Goal: Task Accomplishment & Management: Complete application form

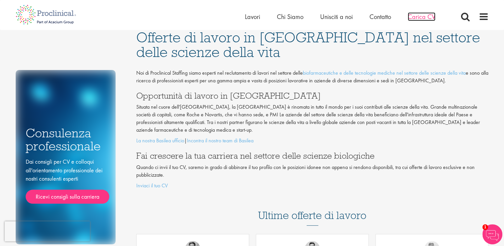
click at [418, 17] on span "Carica CV" at bounding box center [422, 16] width 28 height 9
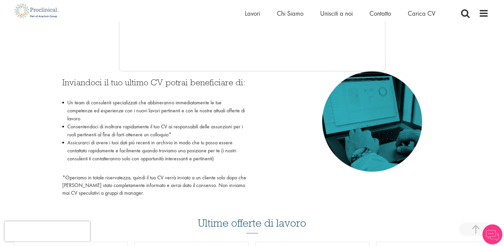
scroll to position [267, 0]
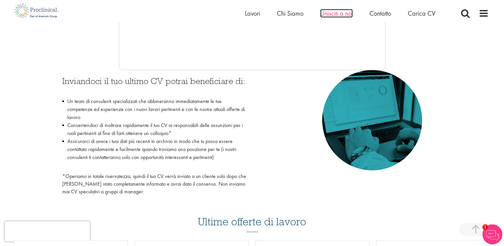
click at [347, 13] on span "Unisciti a noi" at bounding box center [336, 13] width 33 height 9
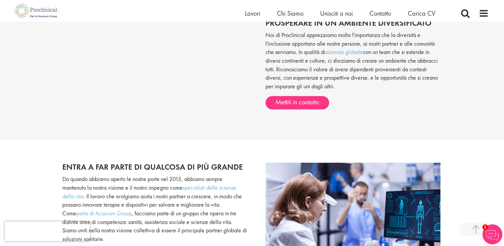
scroll to position [400, 0]
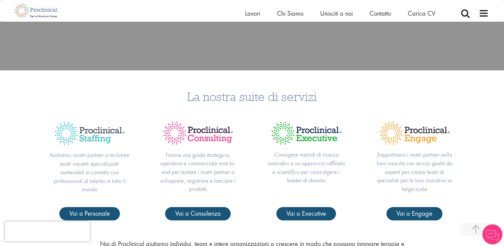
scroll to position [200, 0]
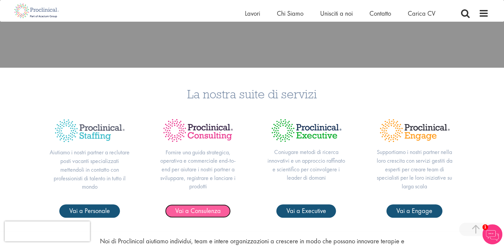
click at [207, 210] on span "Vai a Consulenza" at bounding box center [198, 210] width 46 height 9
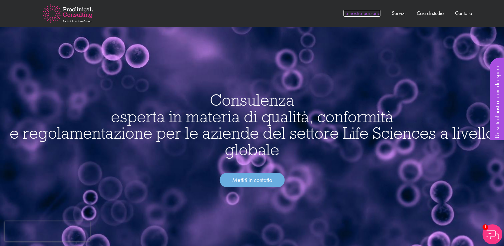
click at [373, 14] on link "Le nostre persone" at bounding box center [361, 13] width 37 height 7
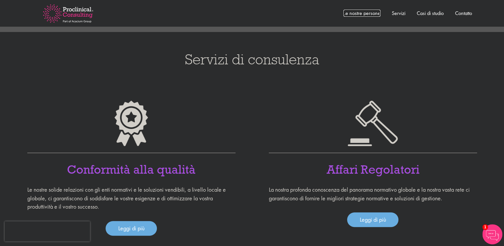
scroll to position [299, 0]
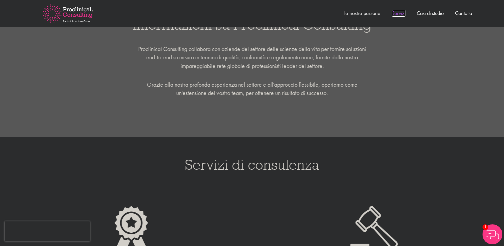
click at [398, 12] on link "Servizi" at bounding box center [399, 13] width 14 height 7
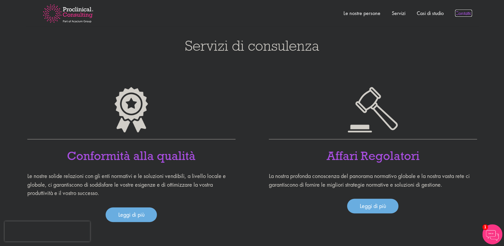
click at [463, 13] on link "Contatto" at bounding box center [463, 13] width 17 height 7
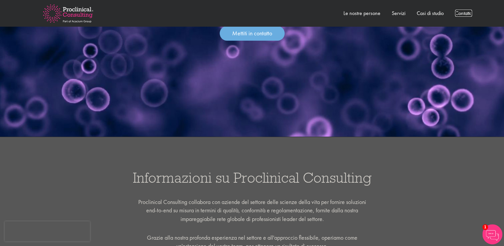
scroll to position [0, 0]
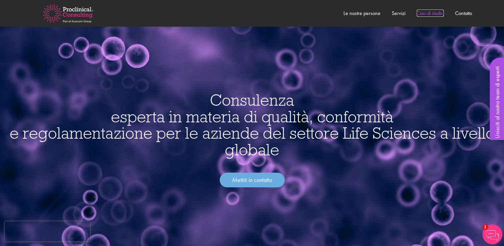
click at [434, 14] on link "Casi di studio" at bounding box center [430, 13] width 27 height 7
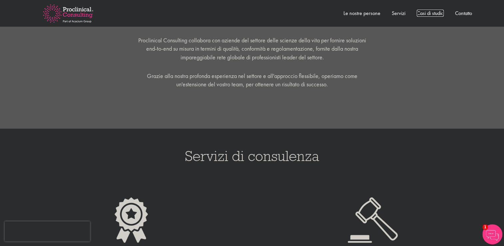
scroll to position [152, 0]
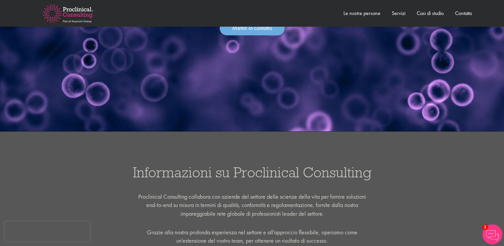
click at [70, 10] on img at bounding box center [68, 13] width 72 height 39
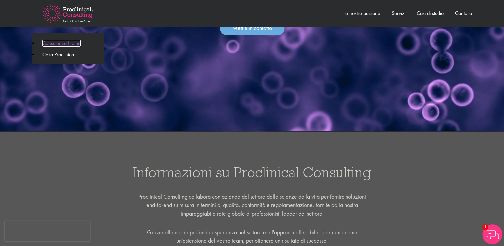
click at [68, 45] on link "Consulenza Home" at bounding box center [61, 43] width 38 height 7
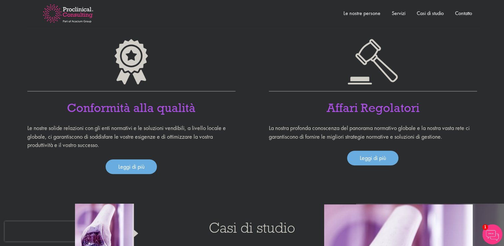
scroll to position [466, 0]
click at [135, 167] on link "Leggi di più" at bounding box center [131, 166] width 51 height 15
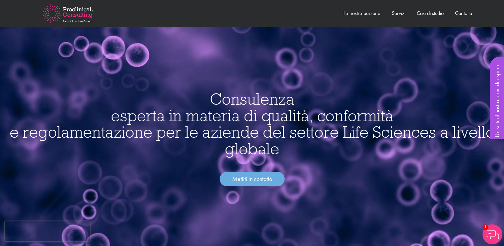
scroll to position [0, 0]
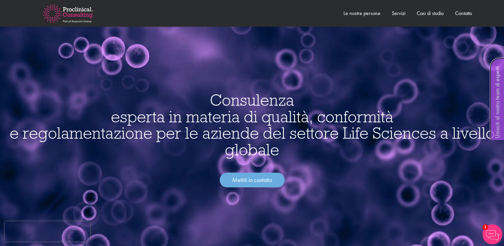
click at [497, 122] on link "Unisciti al nostro team di esperti" at bounding box center [497, 102] width 15 height 89
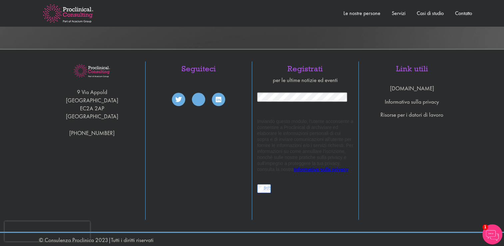
scroll to position [770, 0]
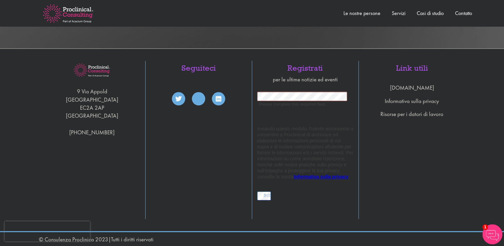
click at [477, 183] on div "[STREET_ADDRESS] [PHONE_NUMBER] Seguiteci Registrati per le ultime notizie ed e…" at bounding box center [252, 140] width 504 height 184
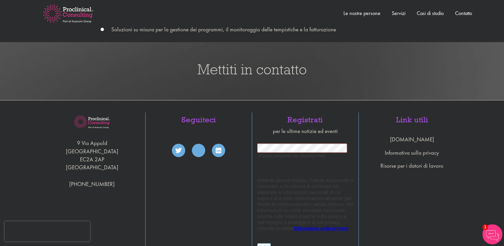
scroll to position [704, 0]
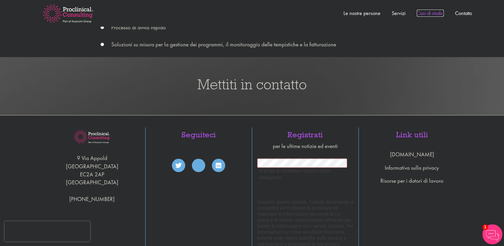
click at [430, 14] on link "Casi di studio" at bounding box center [430, 13] width 27 height 7
click at [400, 12] on link "Servizi" at bounding box center [399, 13] width 14 height 7
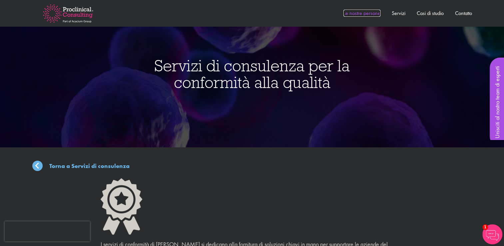
click at [360, 13] on link "Le nostre persone" at bounding box center [361, 13] width 37 height 7
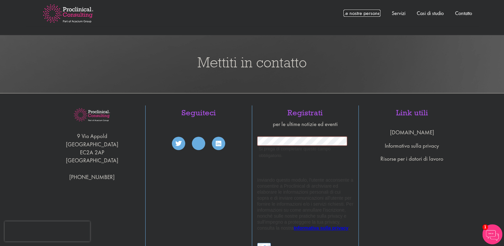
scroll to position [733, 0]
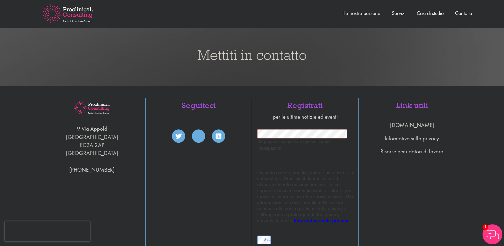
click at [277, 53] on h3 "Mettiti in contatto" at bounding box center [252, 55] width 494 height 15
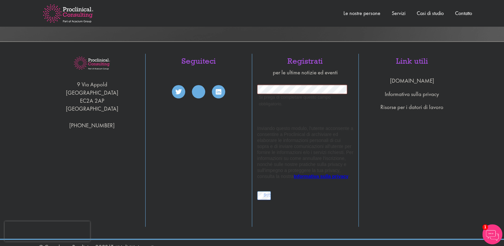
scroll to position [618, 0]
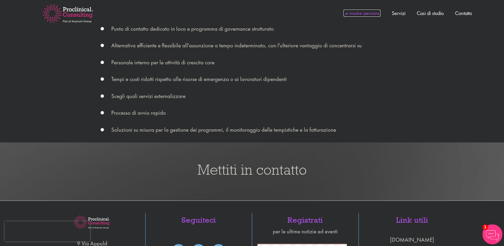
click at [360, 14] on link "Le nostre persone" at bounding box center [361, 13] width 37 height 7
click at [364, 11] on link "Le nostre persone" at bounding box center [361, 13] width 37 height 7
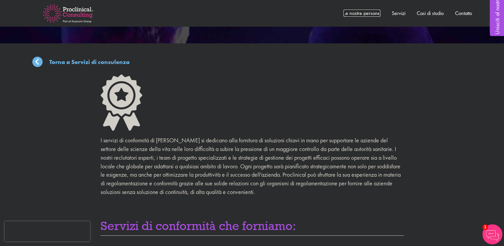
scroll to position [0, 0]
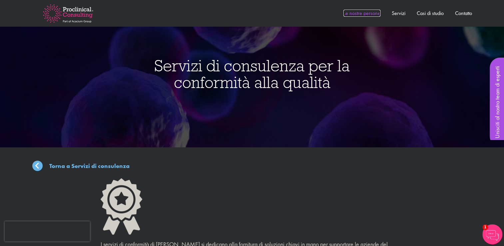
click at [364, 12] on link "Le nostre persone" at bounding box center [361, 13] width 37 height 7
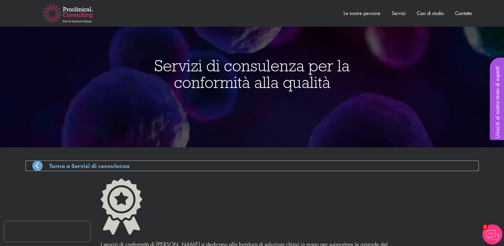
click at [89, 165] on p "Torna a Servizi di consulenza" at bounding box center [89, 166] width 80 height 9
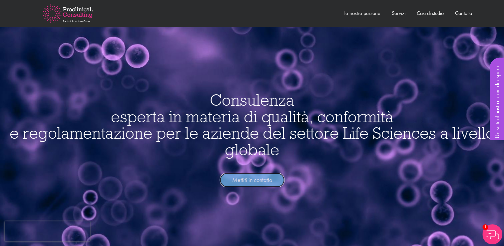
click at [267, 178] on link "Mettiti in contatto" at bounding box center [252, 180] width 65 height 15
click at [266, 178] on link "Mettiti in contatto" at bounding box center [252, 180] width 65 height 15
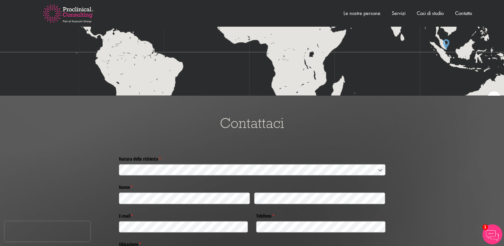
scroll to position [1269, 0]
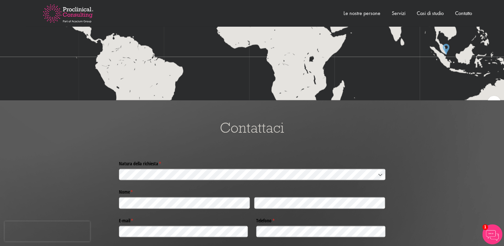
click at [251, 125] on h3 "Contattaci" at bounding box center [252, 127] width 494 height 15
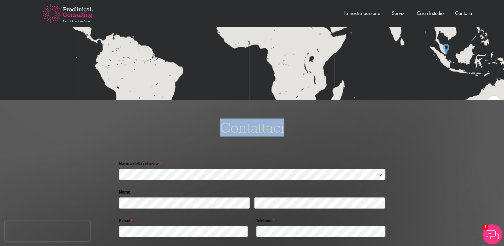
click at [251, 125] on h3 "Contattaci" at bounding box center [252, 127] width 494 height 15
click at [465, 12] on link "Contatto" at bounding box center [463, 13] width 17 height 7
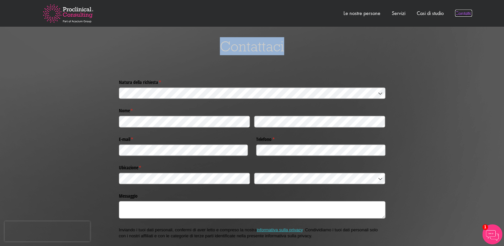
scroll to position [1351, 0]
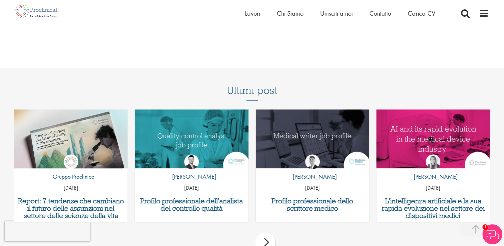
scroll to position [666, 0]
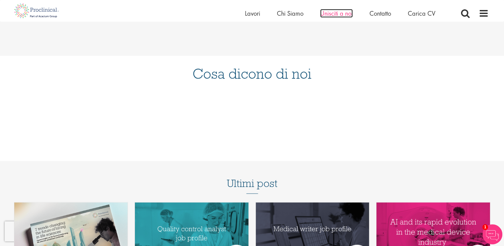
click at [339, 11] on span "Unisciti a noi" at bounding box center [336, 13] width 33 height 9
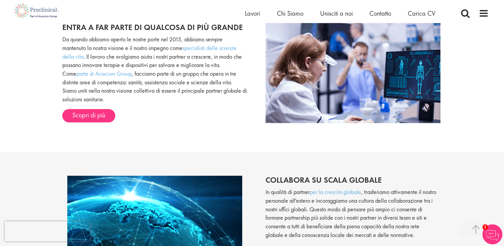
scroll to position [366, 0]
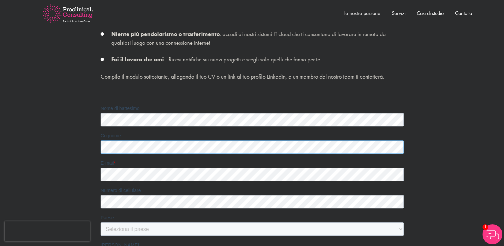
scroll to position [267, 0]
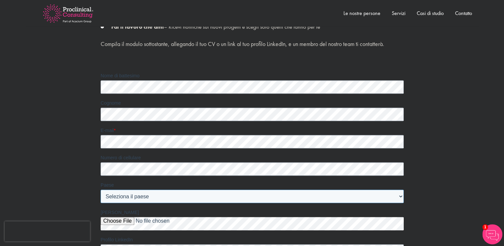
click at [136, 197] on select "Seleziona il paese Afghanistan Albania Algeria Andorra Angola Antigua e Barbuda…" at bounding box center [251, 196] width 303 height 13
select select "Italy"
click at [100, 190] on select "Seleziona il paese Afghanistan Albania Algeria Andorra Angola Antigua e Barbuda…" at bounding box center [251, 196] width 303 height 13
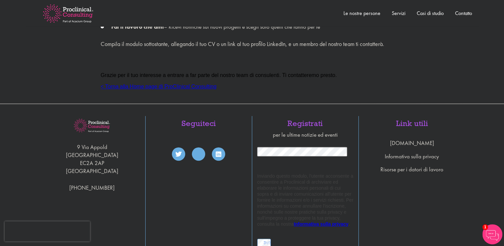
click at [182, 86] on link "< Torna alla Home page di ProClinical Consulting" at bounding box center [158, 87] width 116 height 6
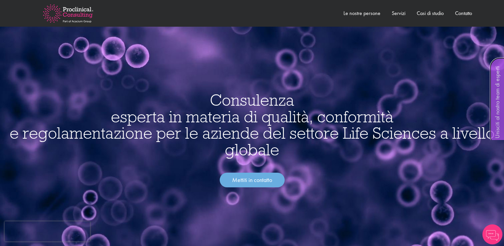
click at [499, 85] on link "Unisciti al nostro team di esperti" at bounding box center [497, 102] width 15 height 89
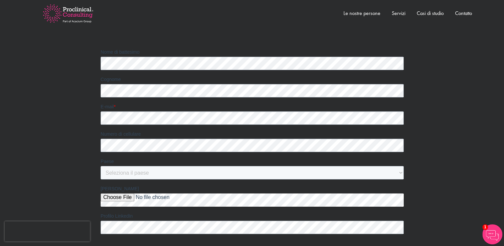
scroll to position [333, 0]
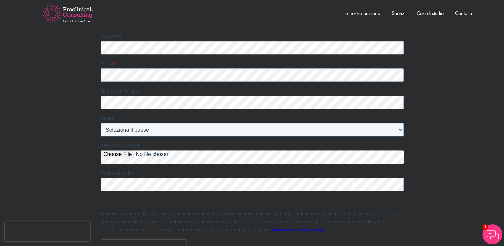
click at [119, 129] on select "Seleziona il paese [GEOGRAPHIC_DATA] [GEOGRAPHIC_DATA] [GEOGRAPHIC_DATA] [GEOGR…" at bounding box center [251, 129] width 303 height 13
select select "[GEOGRAPHIC_DATA]"
click at [100, 123] on select "Seleziona il paese [GEOGRAPHIC_DATA] [GEOGRAPHIC_DATA] [GEOGRAPHIC_DATA] [GEOGR…" at bounding box center [251, 129] width 303 height 13
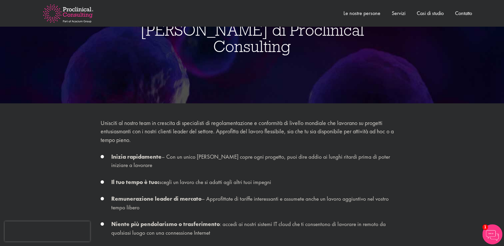
scroll to position [0, 0]
